Goal: Check status: Check status

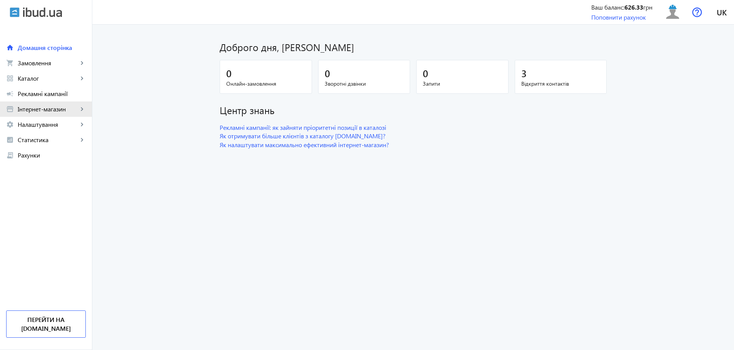
click at [47, 115] on link "storefront Інтернет-магазин keyboard_arrow_right" at bounding box center [46, 109] width 92 height 15
click at [66, 96] on span "Рекламні кампанії" at bounding box center [52, 94] width 68 height 8
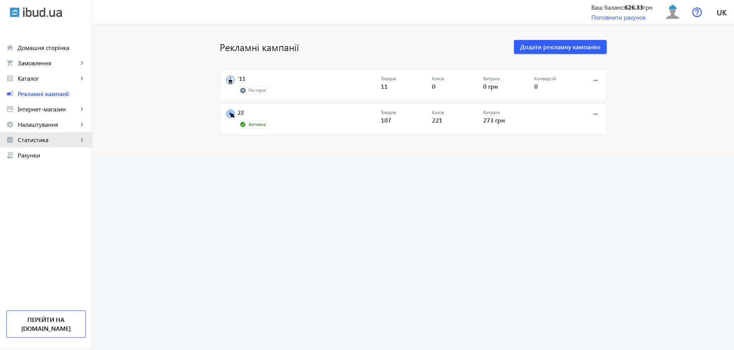
click at [68, 142] on span "Статистика" at bounding box center [48, 140] width 60 height 8
click at [59, 155] on span "Огляд" at bounding box center [56, 156] width 60 height 8
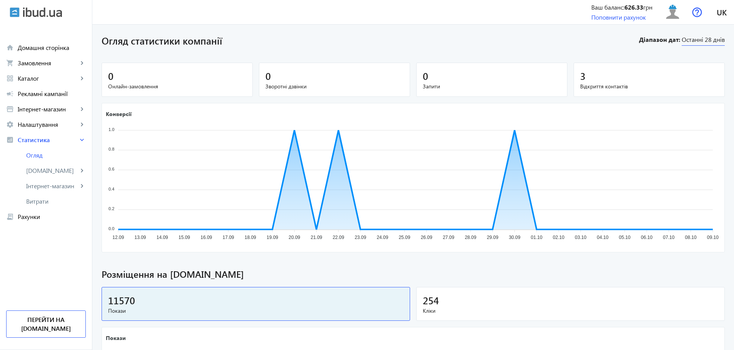
click at [702, 40] on span "Останні 28 днів" at bounding box center [702, 40] width 43 height 10
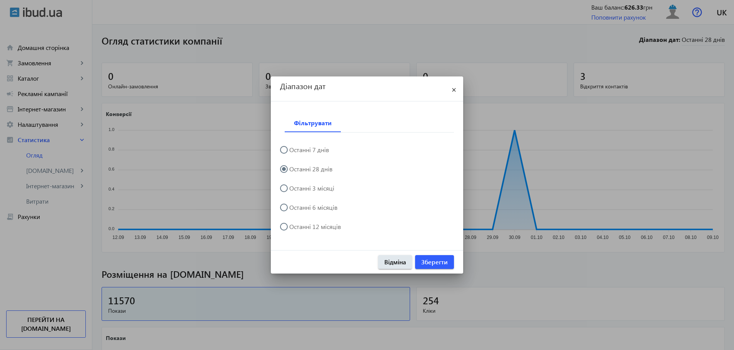
click at [283, 148] on input "Останні 7 днів" at bounding box center [287, 153] width 15 height 15
radio input "true"
click at [432, 259] on span "Зберегти" at bounding box center [434, 262] width 27 height 8
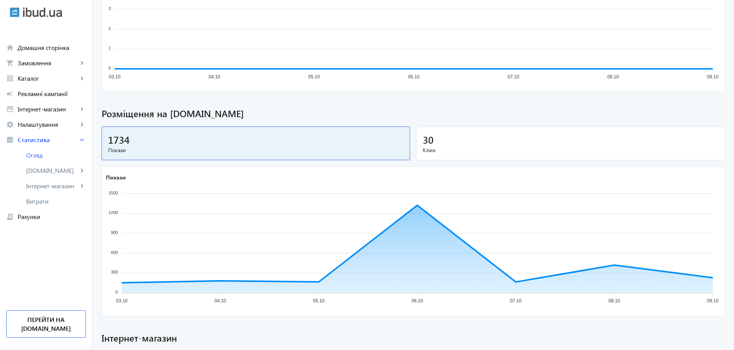
scroll to position [161, 0]
